Goal: Find specific page/section: Find specific page/section

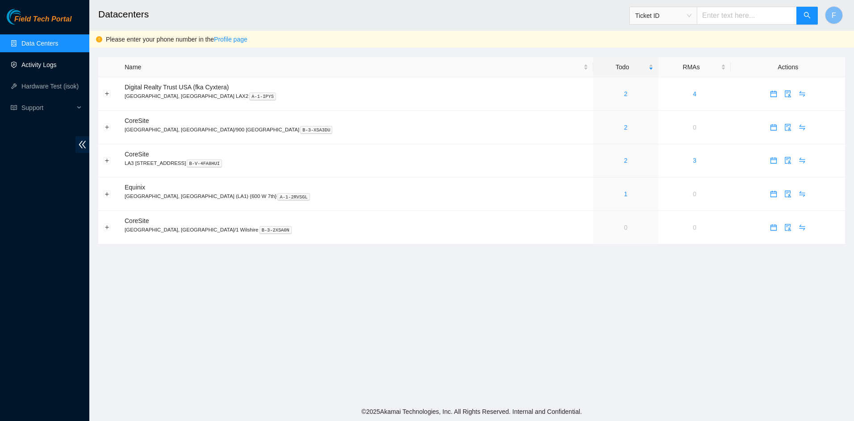
click at [40, 68] on link "Activity Logs" at bounding box center [38, 64] width 35 height 7
click at [48, 67] on link "Activity Logs" at bounding box center [38, 64] width 35 height 7
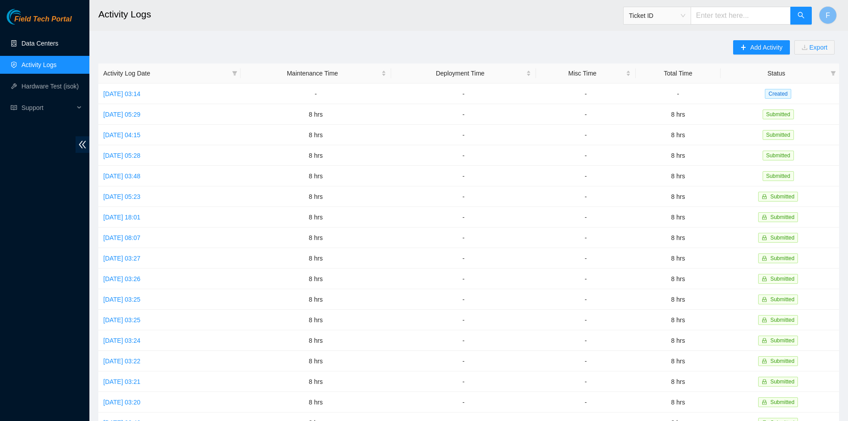
click at [44, 47] on link "Data Centers" at bounding box center [39, 43] width 37 height 7
